Goal: Navigation & Orientation: Find specific page/section

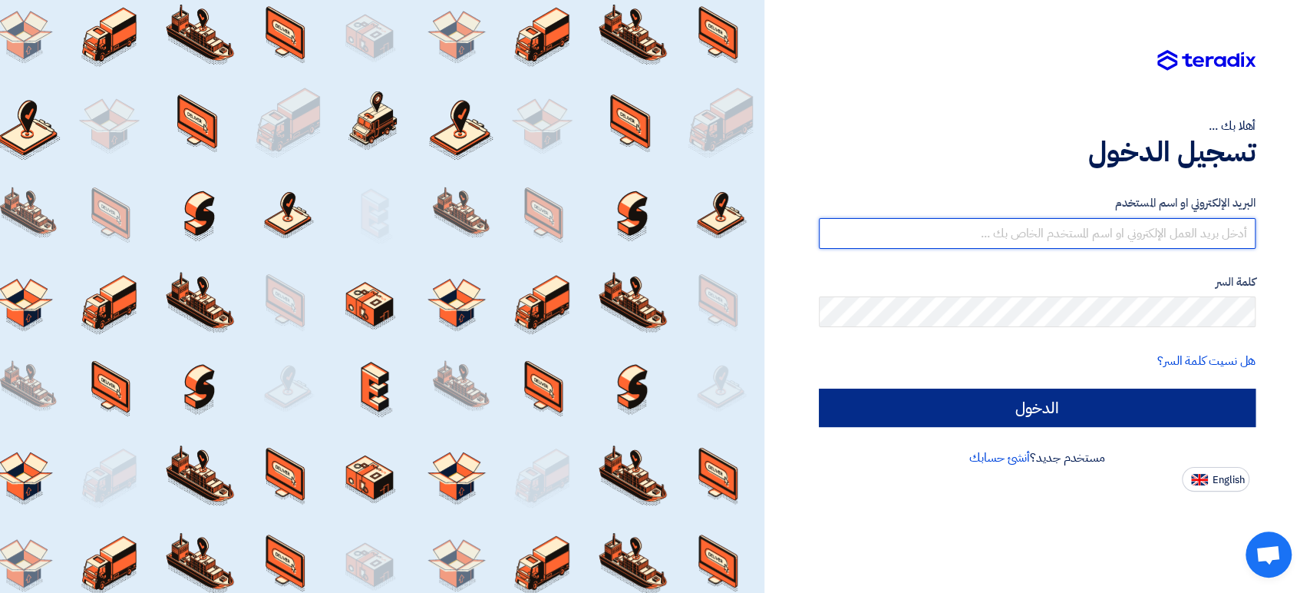
type input "[DOMAIN_NAME][EMAIL_ADDRESS][DOMAIN_NAME]"
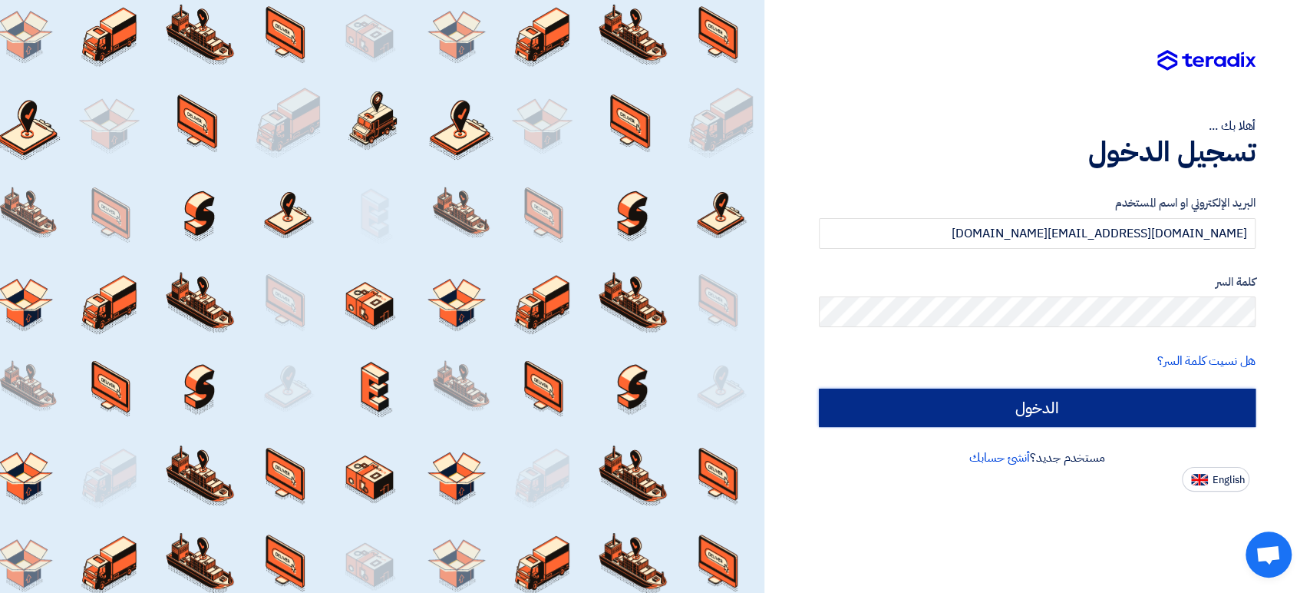
click at [1002, 409] on input "الدخول" at bounding box center [1037, 407] width 437 height 38
click at [1028, 410] on input "الدخول" at bounding box center [1037, 407] width 437 height 38
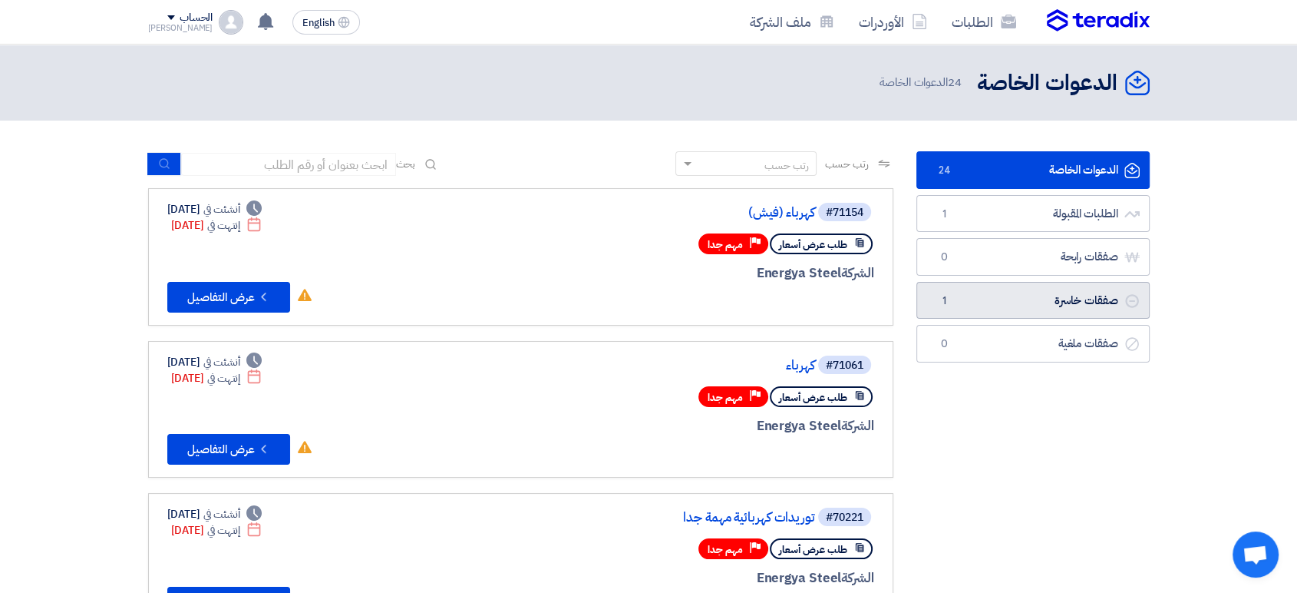
click at [1032, 282] on link "صفقات خاسرة صفقات خاسرة 1" at bounding box center [1032, 301] width 233 height 38
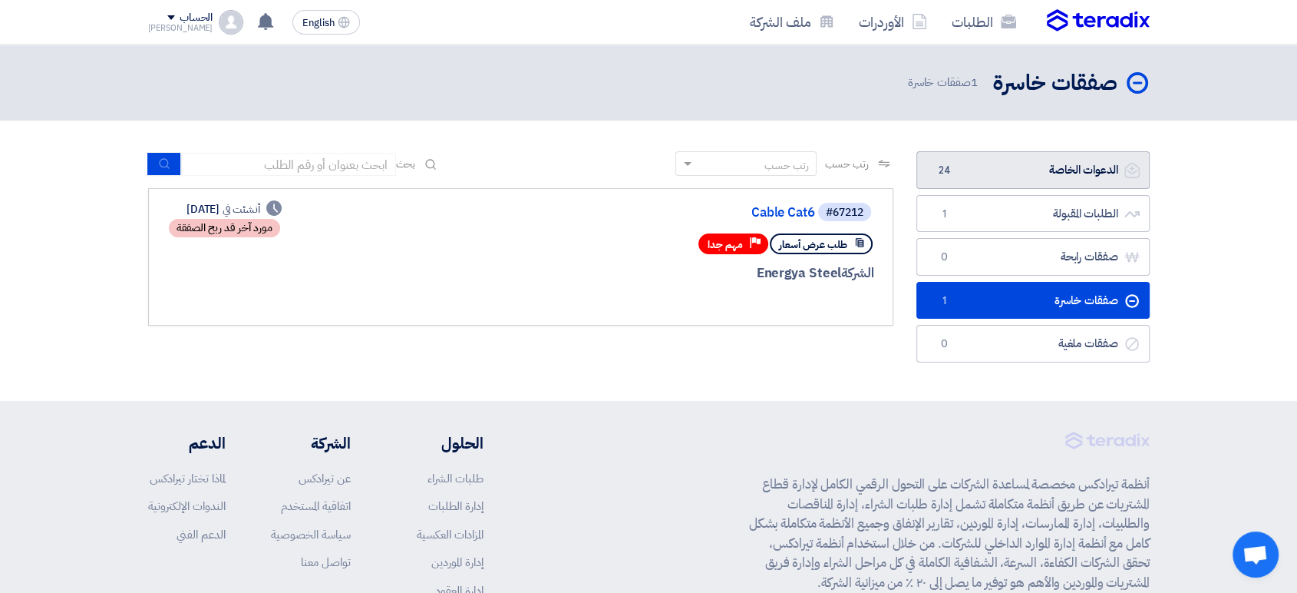
click at [1030, 165] on link "الدعوات الخاصة الدعوات الخاصة 24" at bounding box center [1032, 170] width 233 height 38
